Goal: Information Seeking & Learning: Find specific page/section

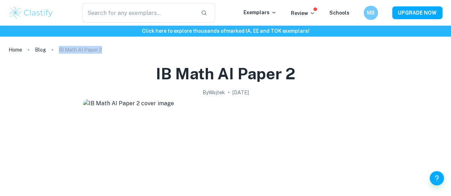
drag, startPoint x: 58, startPoint y: 50, endPoint x: 102, endPoint y: 53, distance: 44.4
click at [102, 53] on ol "Home Blog IB Math AI Paper 2" at bounding box center [226, 50] width 434 height 10
copy p "IB Math AI Paper 2"
click at [114, 12] on input "text" at bounding box center [138, 13] width 113 height 20
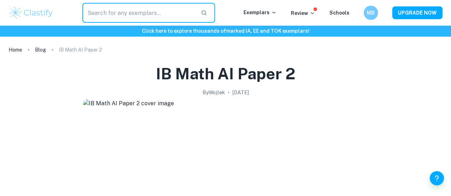
paste input "IB Math AI Paper 2"
type input "IB Math AI Paper 1"
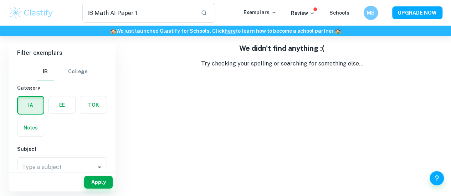
scroll to position [36, 0]
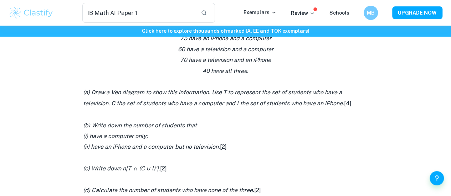
scroll to position [713, 0]
